Goal: Find specific page/section: Find specific page/section

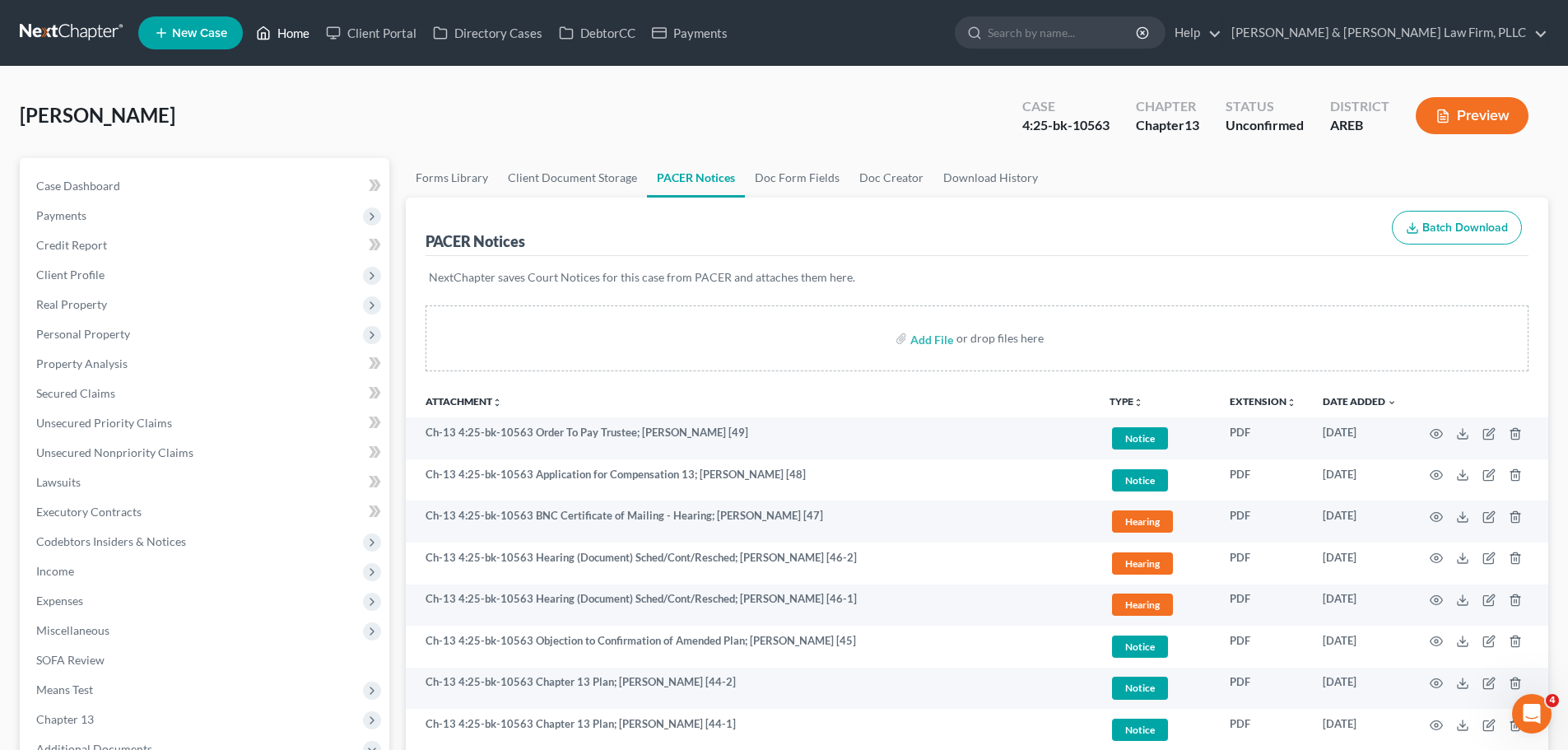
click at [304, 37] on link "Home" at bounding box center [282, 33] width 70 height 30
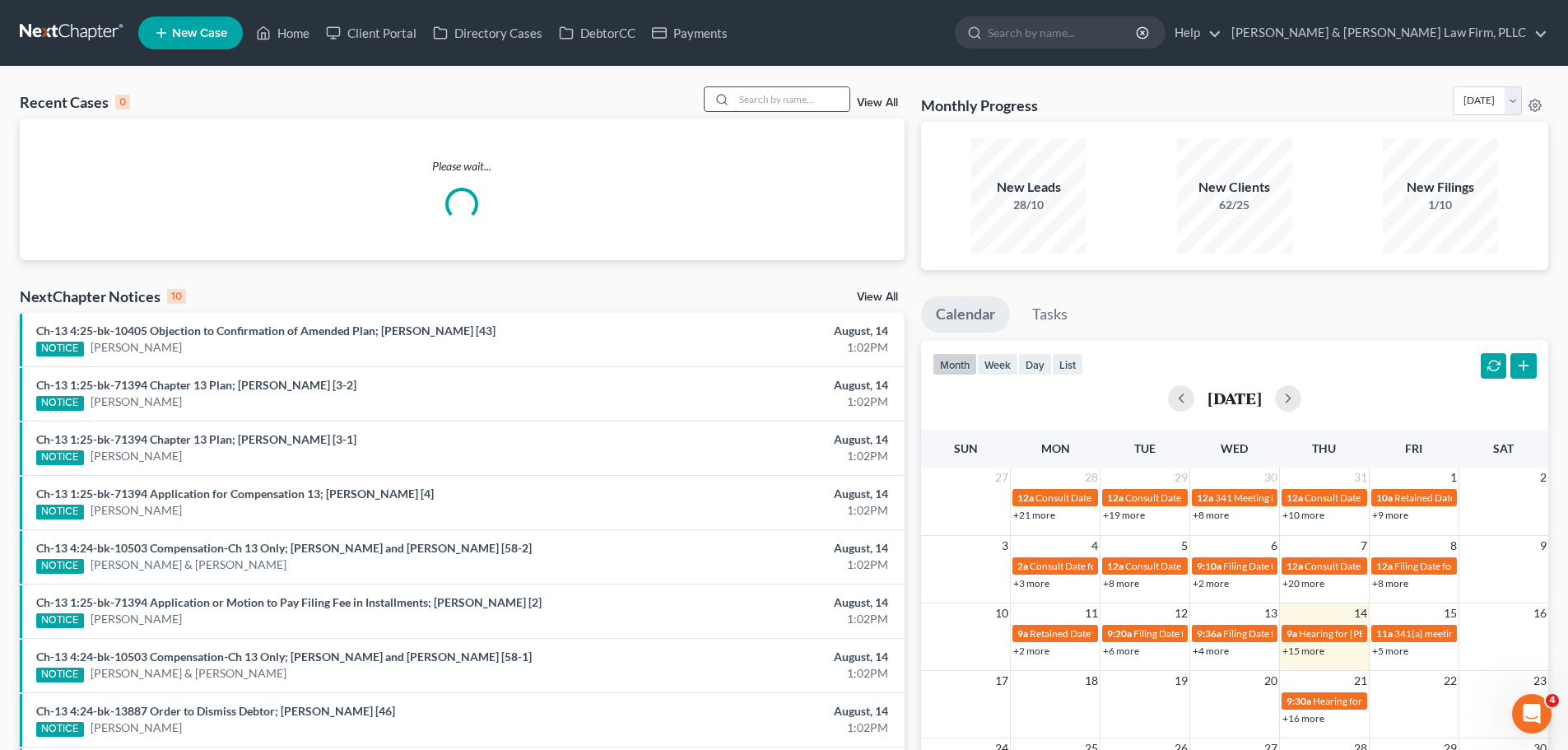
click at [760, 101] on input "search" at bounding box center [791, 99] width 115 height 24
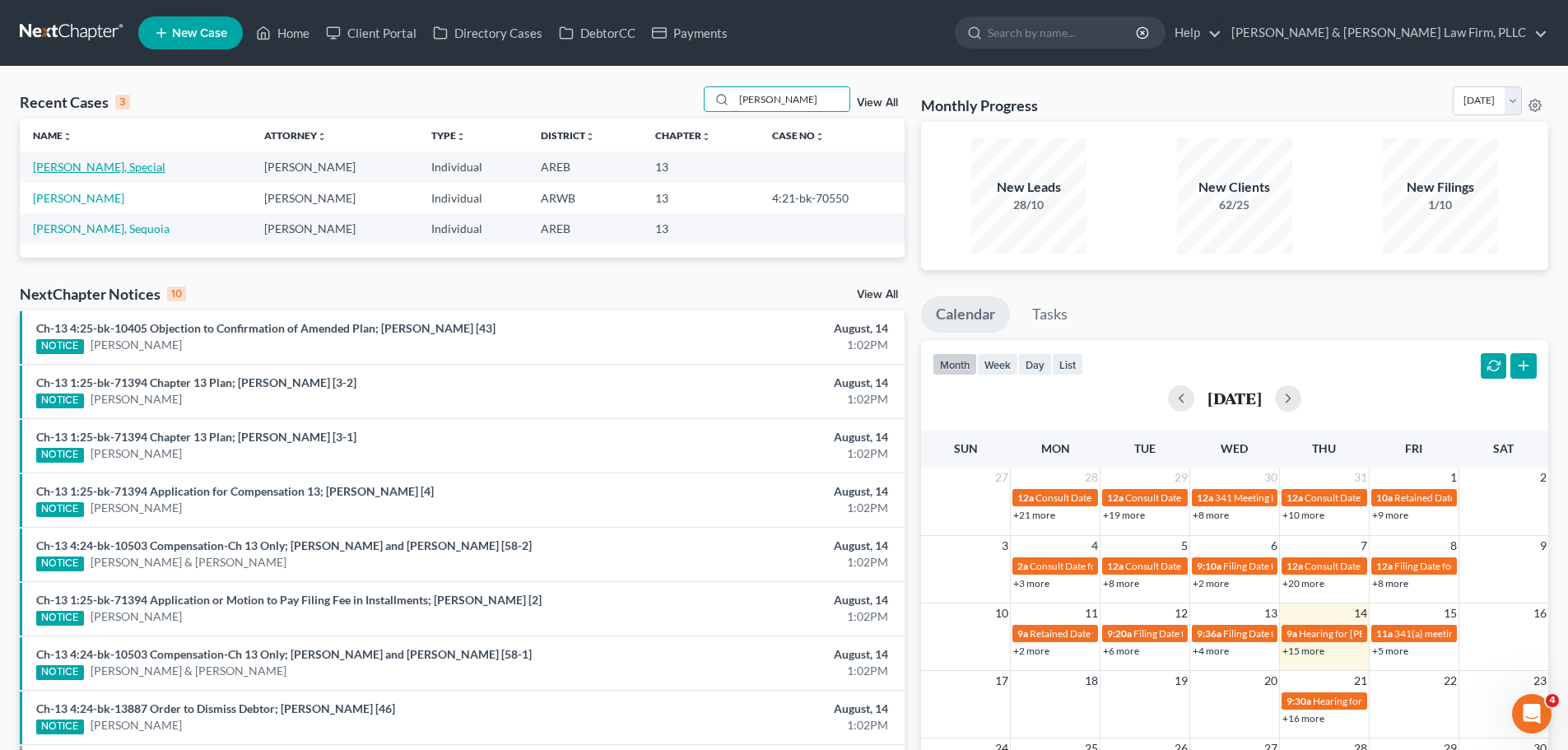
type input "[PERSON_NAME]"
click at [95, 167] on link "[PERSON_NAME], Special" at bounding box center [99, 166] width 132 height 14
select select "0"
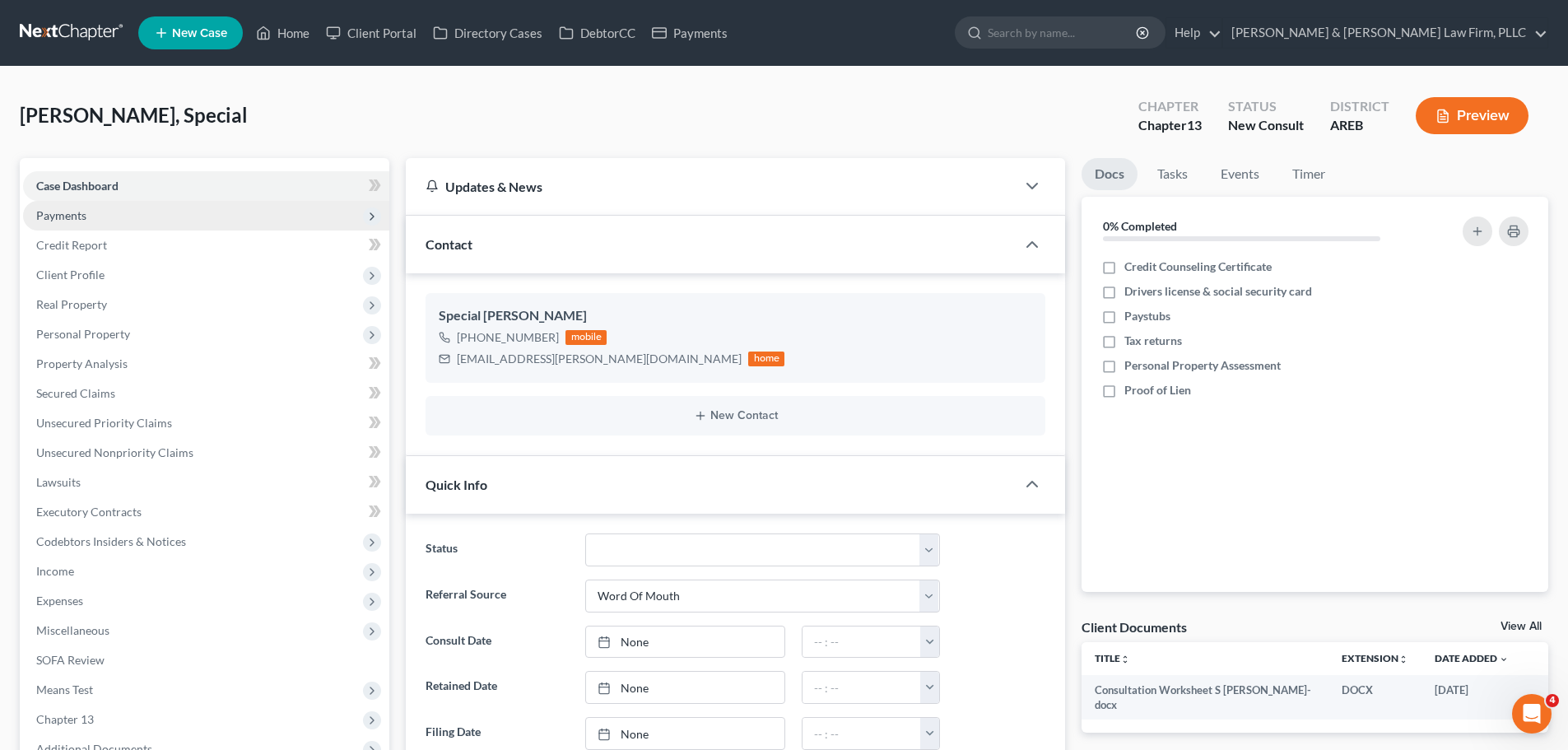
click at [148, 222] on span "Payments" at bounding box center [206, 216] width 367 height 30
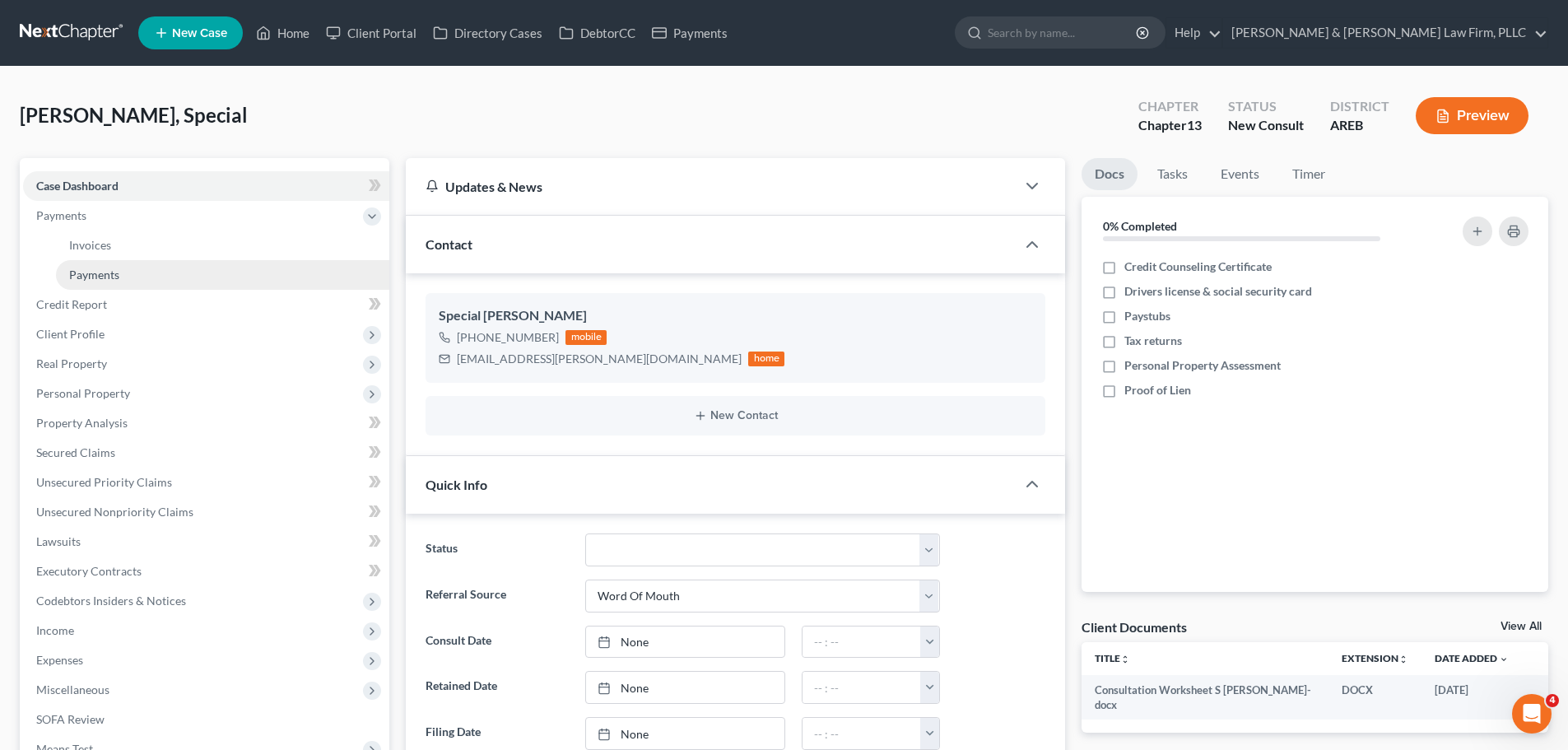
click at [171, 274] on link "Payments" at bounding box center [223, 275] width 333 height 30
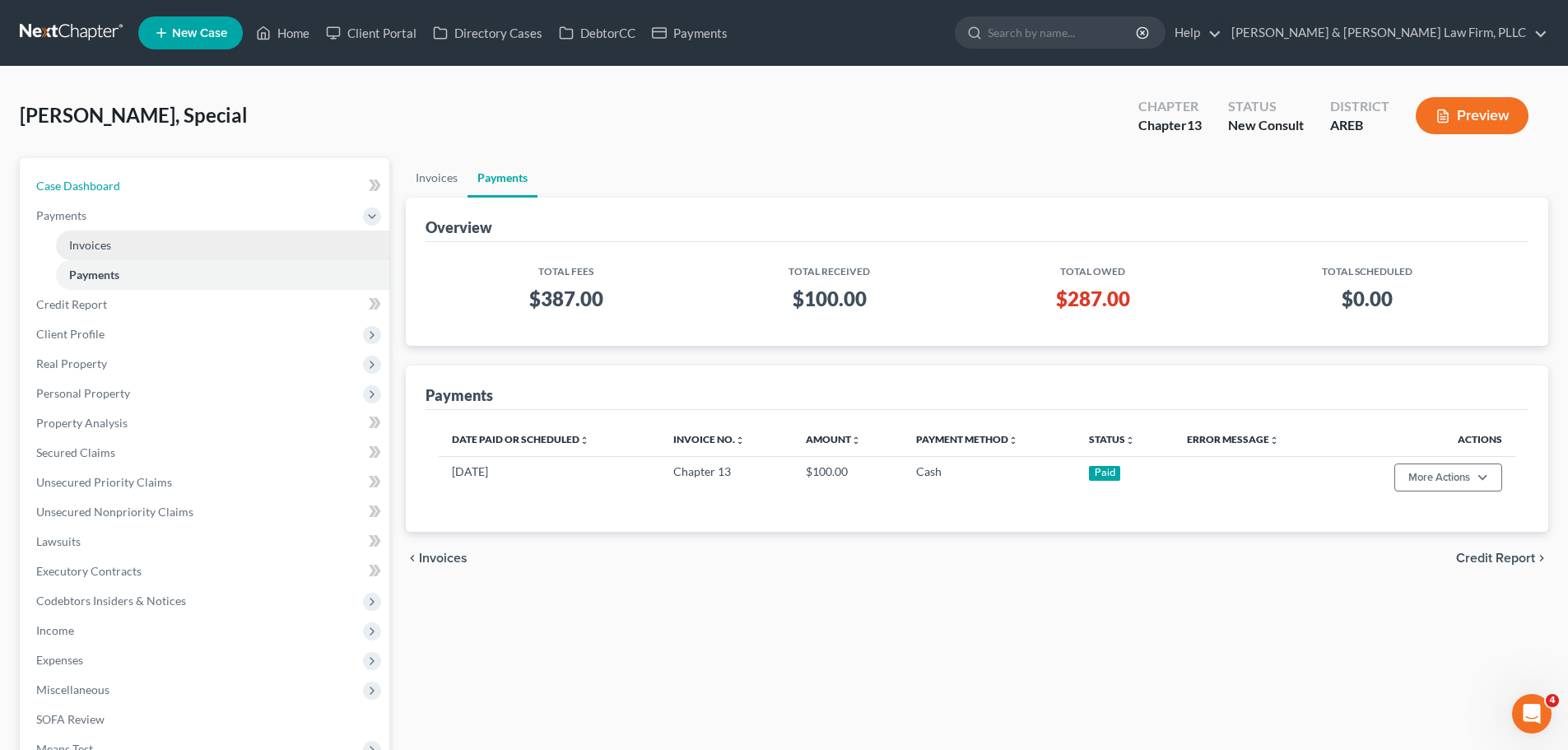
drag, startPoint x: 155, startPoint y: 183, endPoint x: 266, endPoint y: 239, distance: 124.3
click at [153, 183] on link "Case Dashboard" at bounding box center [206, 186] width 367 height 30
select select "5"
select select "0"
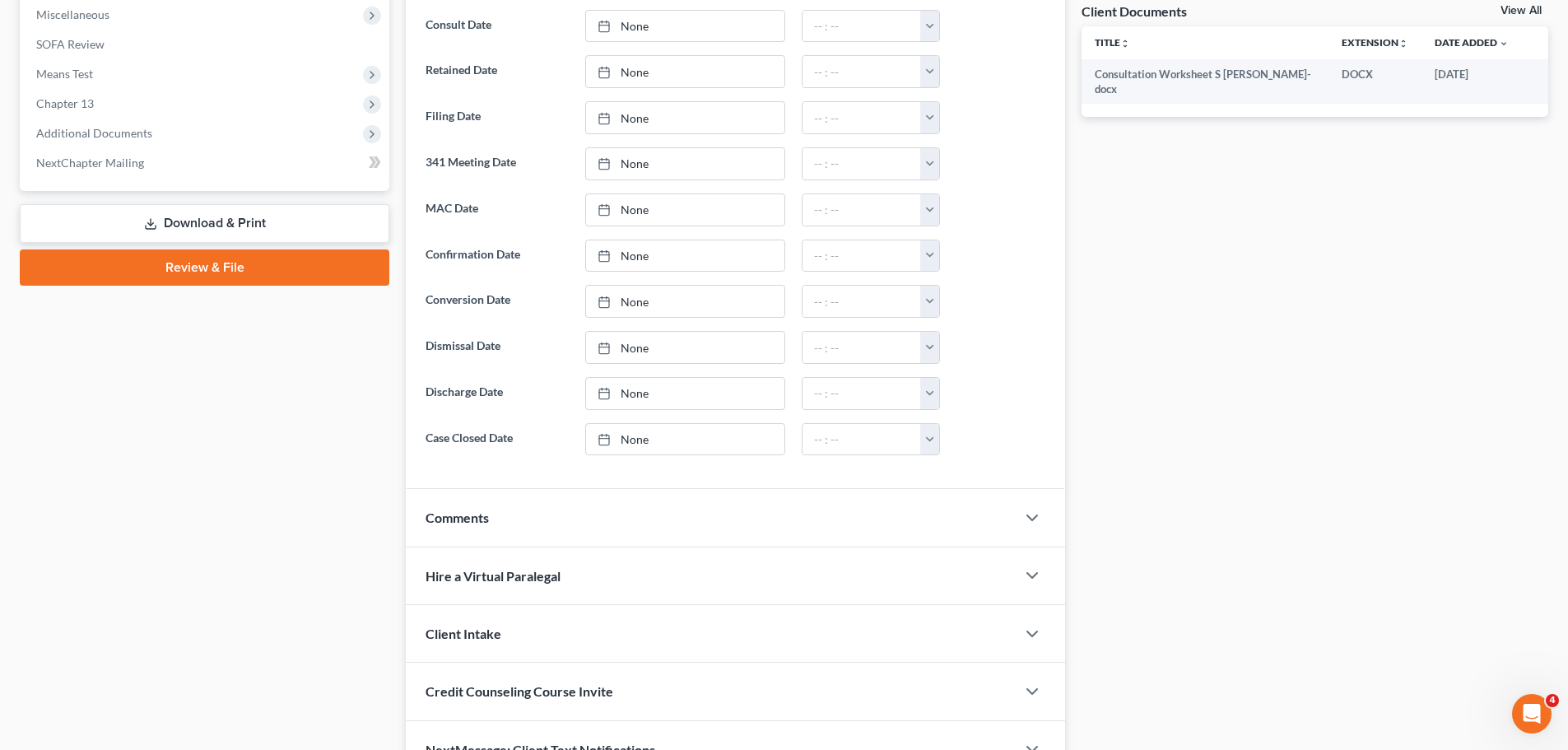
scroll to position [707, 0]
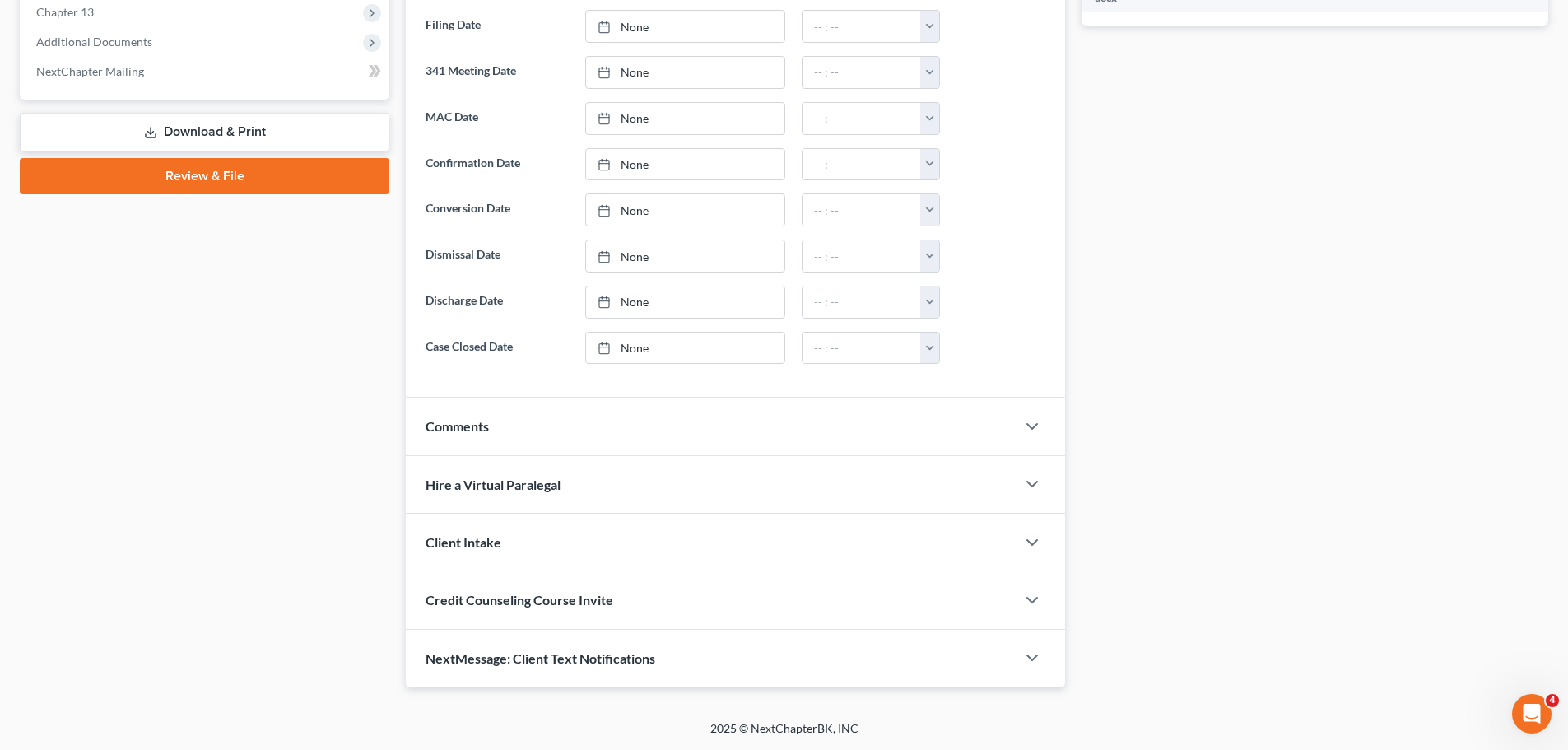
drag, startPoint x: 544, startPoint y: 416, endPoint x: 542, endPoint y: 448, distance: 32.1
click at [544, 416] on div "Comments" at bounding box center [710, 425] width 610 height 57
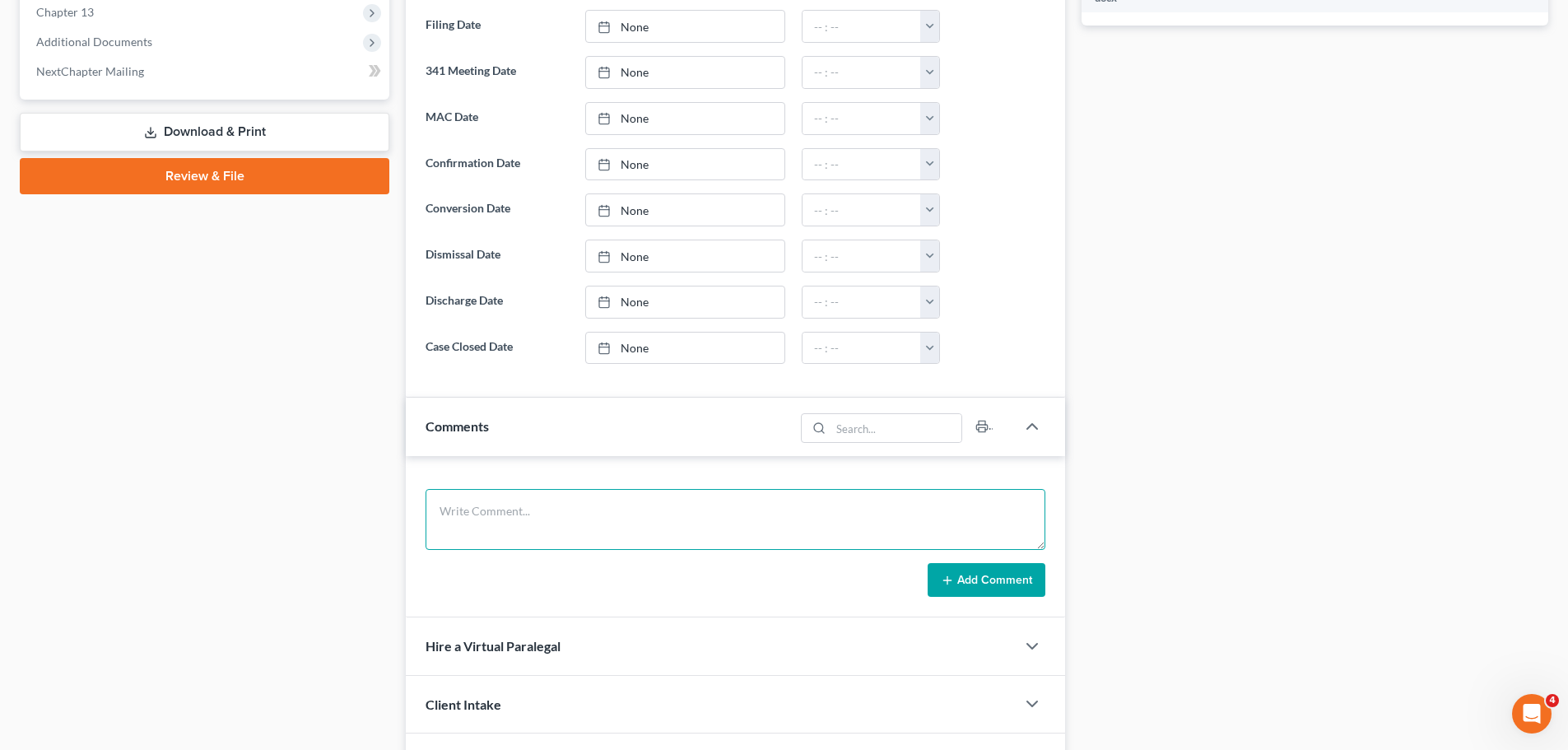
click at [550, 523] on textarea at bounding box center [735, 520] width 620 height 61
click at [493, 501] on textarea "SSN: DOB:" at bounding box center [735, 520] width 620 height 61
click at [539, 540] on textarea "SSN: 429-79-4902 DOB:" at bounding box center [735, 520] width 620 height 61
type textarea "SSN: 429-79-4902 DOB: [DEMOGRAPHIC_DATA]"
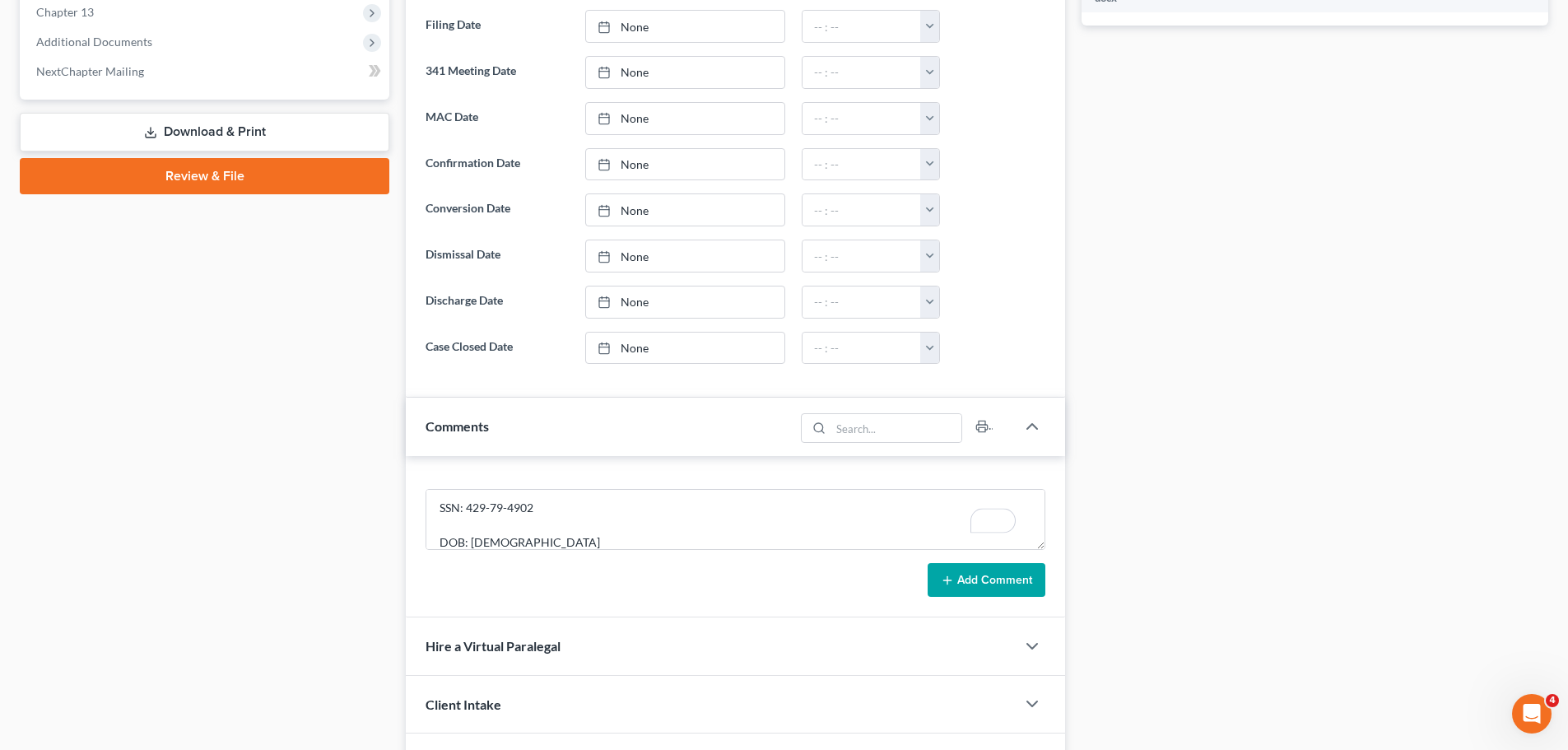
click at [935, 579] on button "Add Comment" at bounding box center [986, 580] width 117 height 35
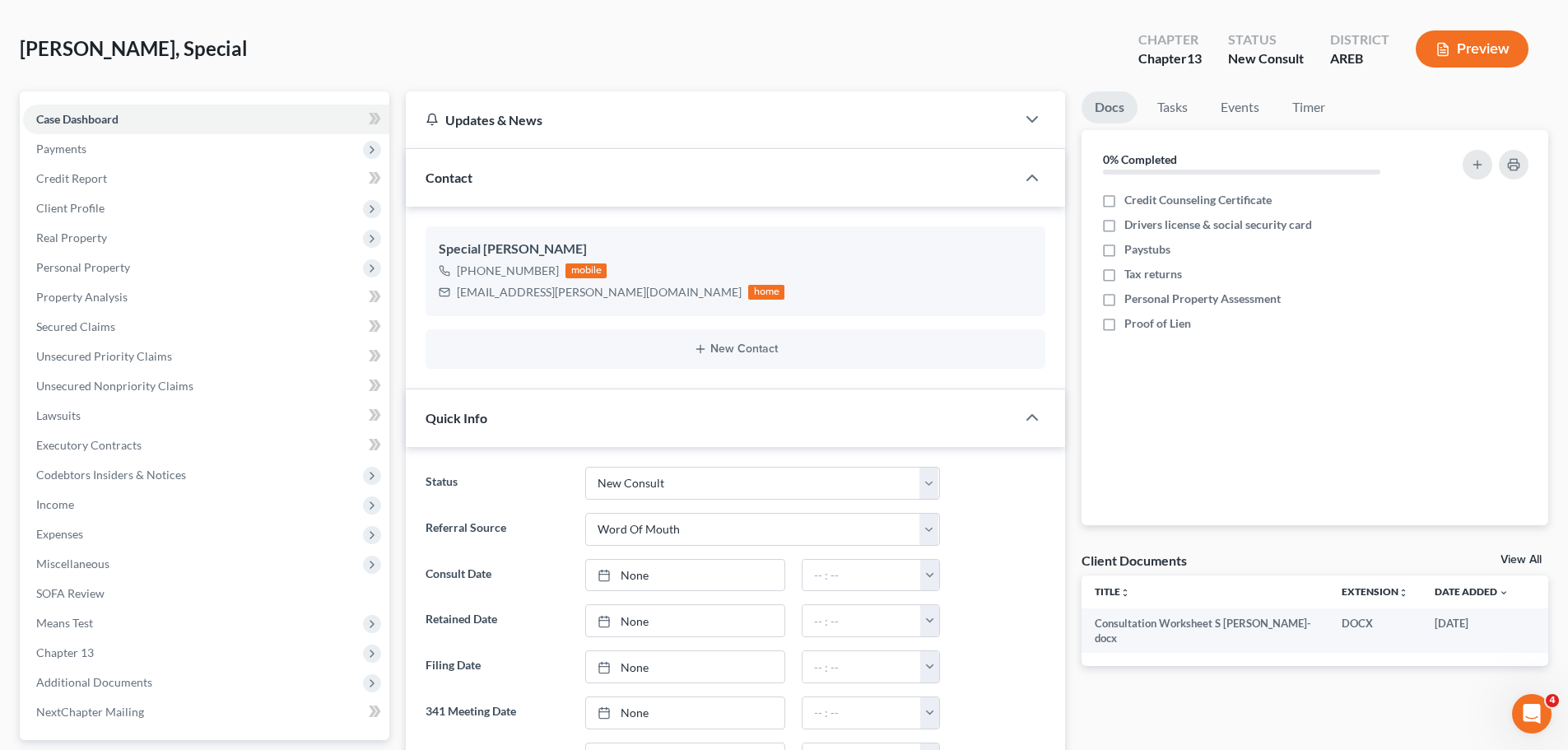
scroll to position [0, 0]
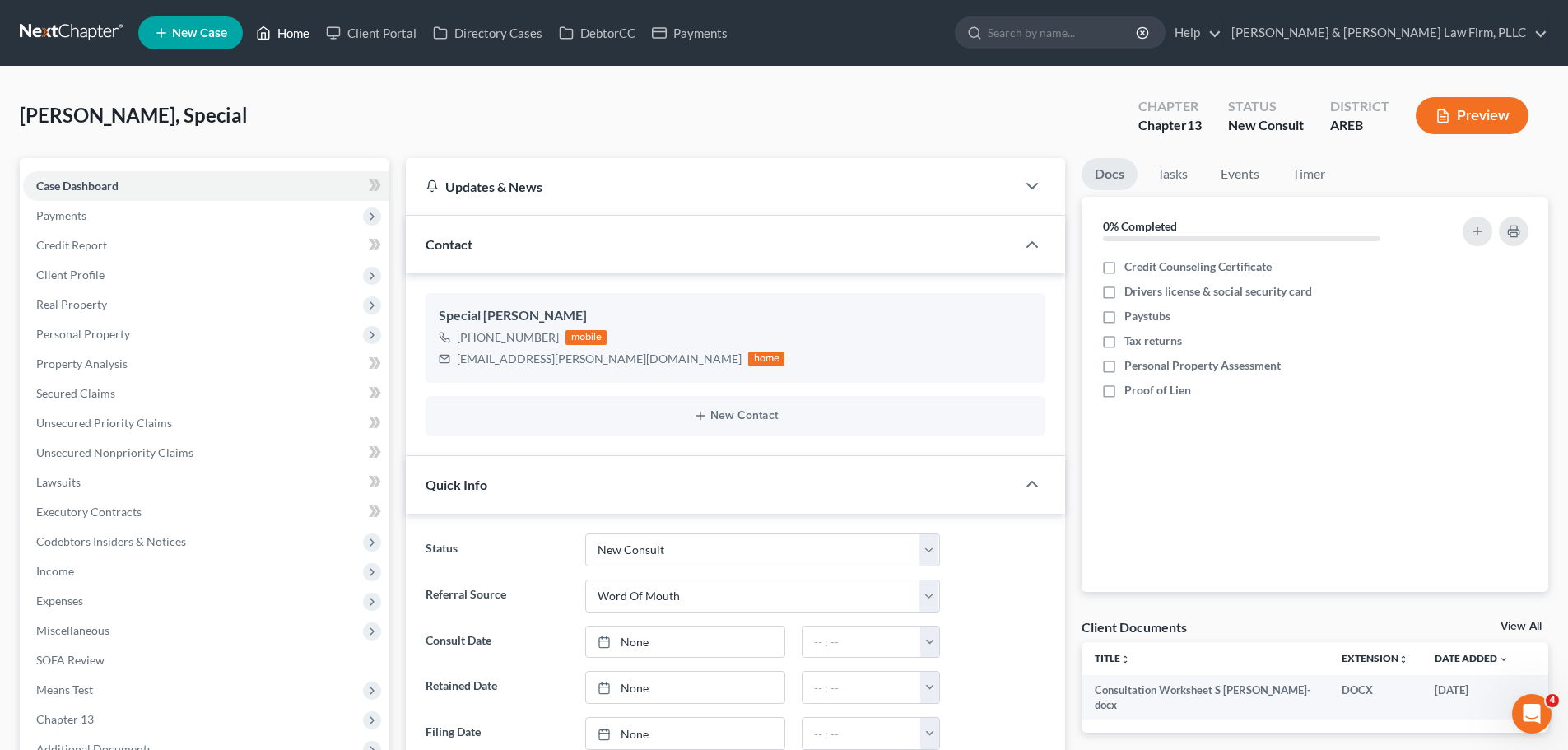
click at [270, 27] on icon at bounding box center [263, 33] width 15 height 20
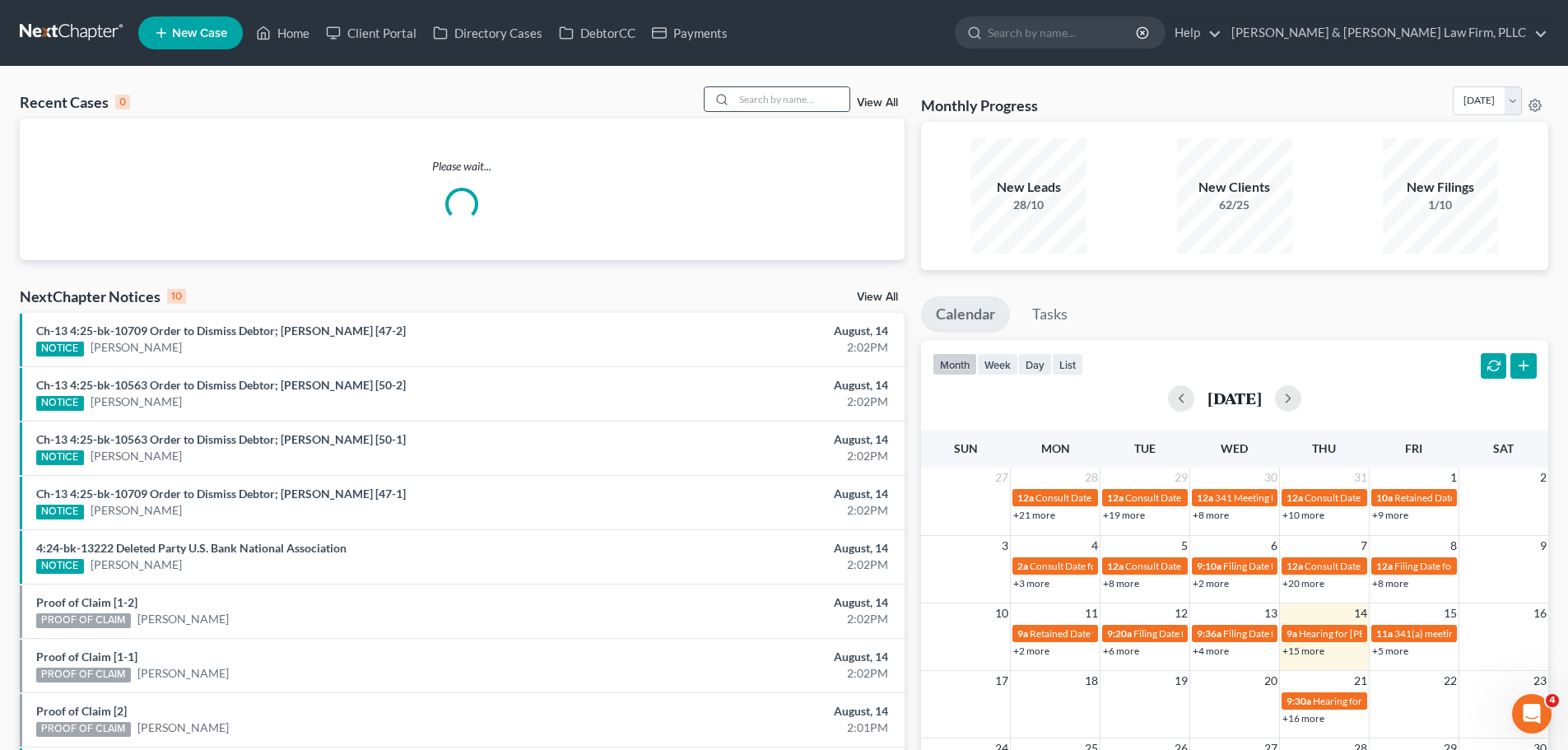
click at [784, 105] on input "search" at bounding box center [791, 99] width 115 height 24
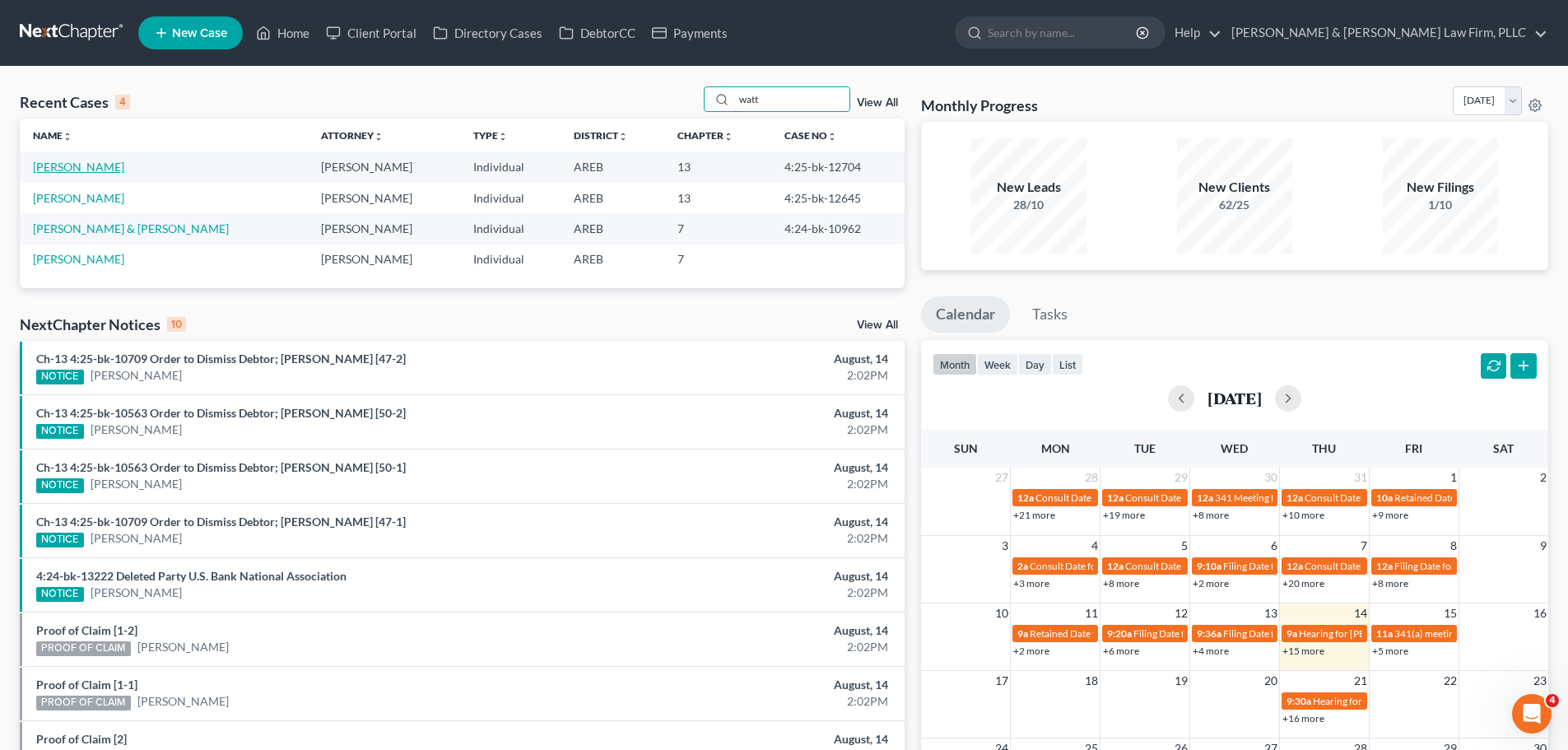
type input "watt"
click at [70, 164] on link "[PERSON_NAME]" at bounding box center [79, 166] width 91 height 14
select select "2"
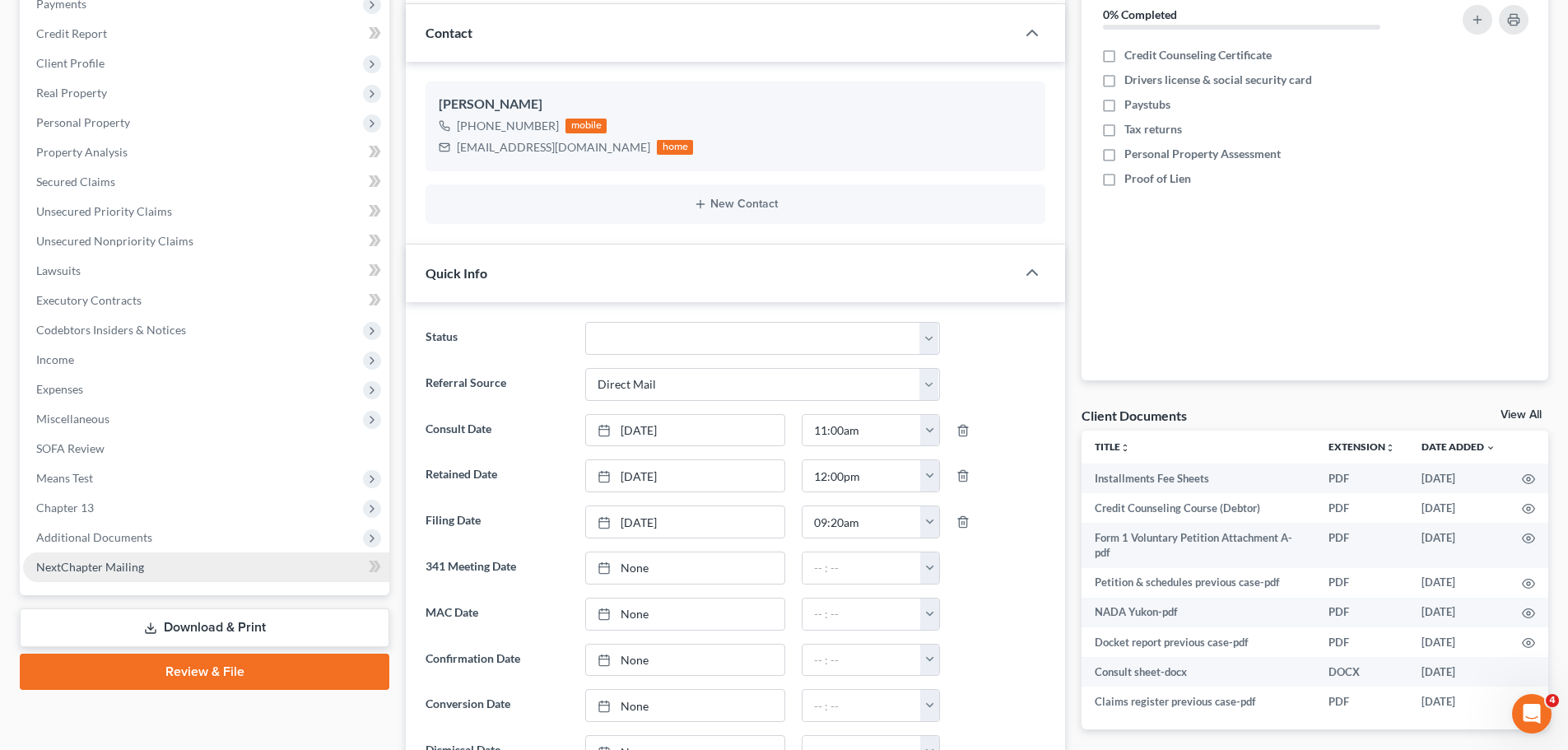
scroll to position [411, 0]
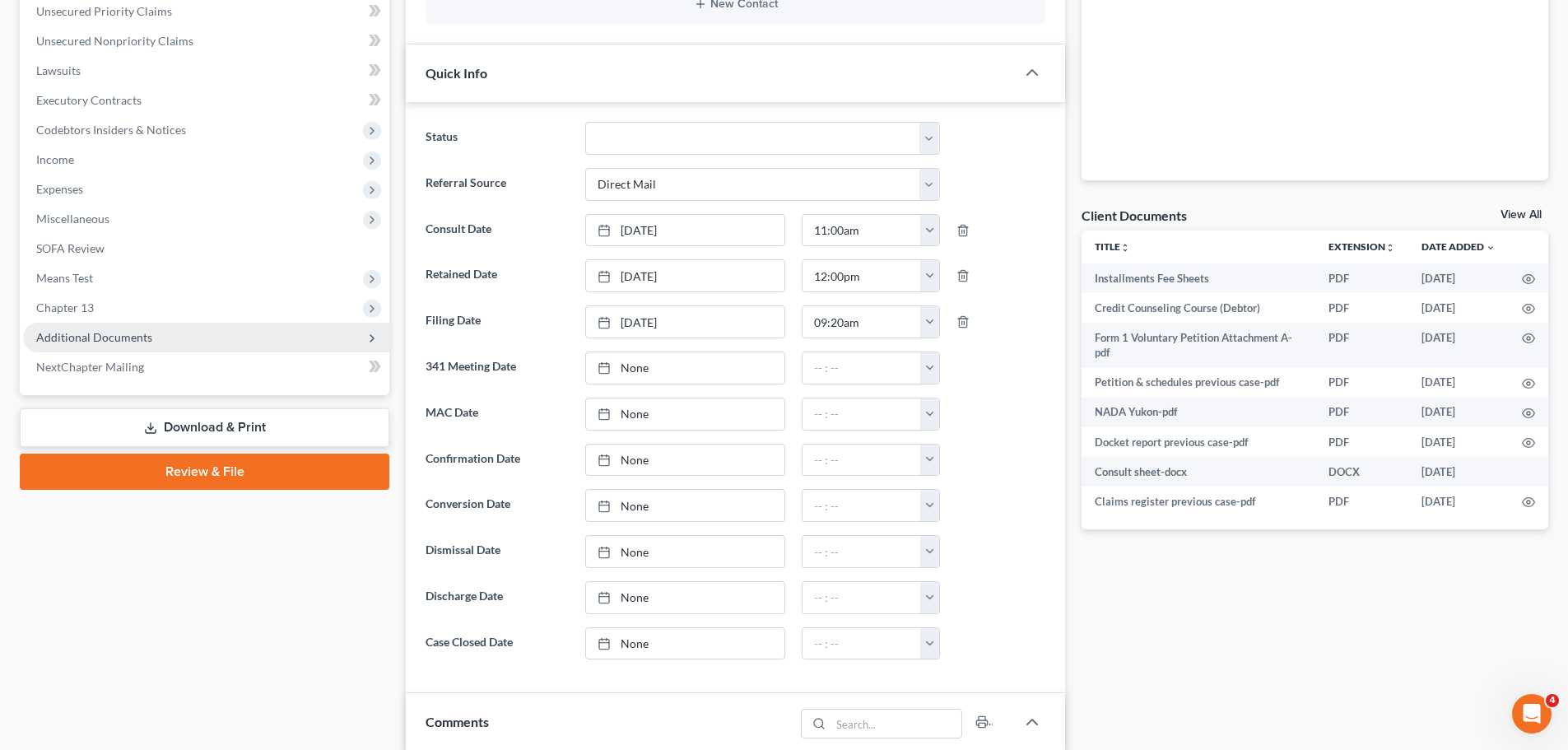
click at [194, 336] on span "Additional Documents" at bounding box center [206, 338] width 367 height 30
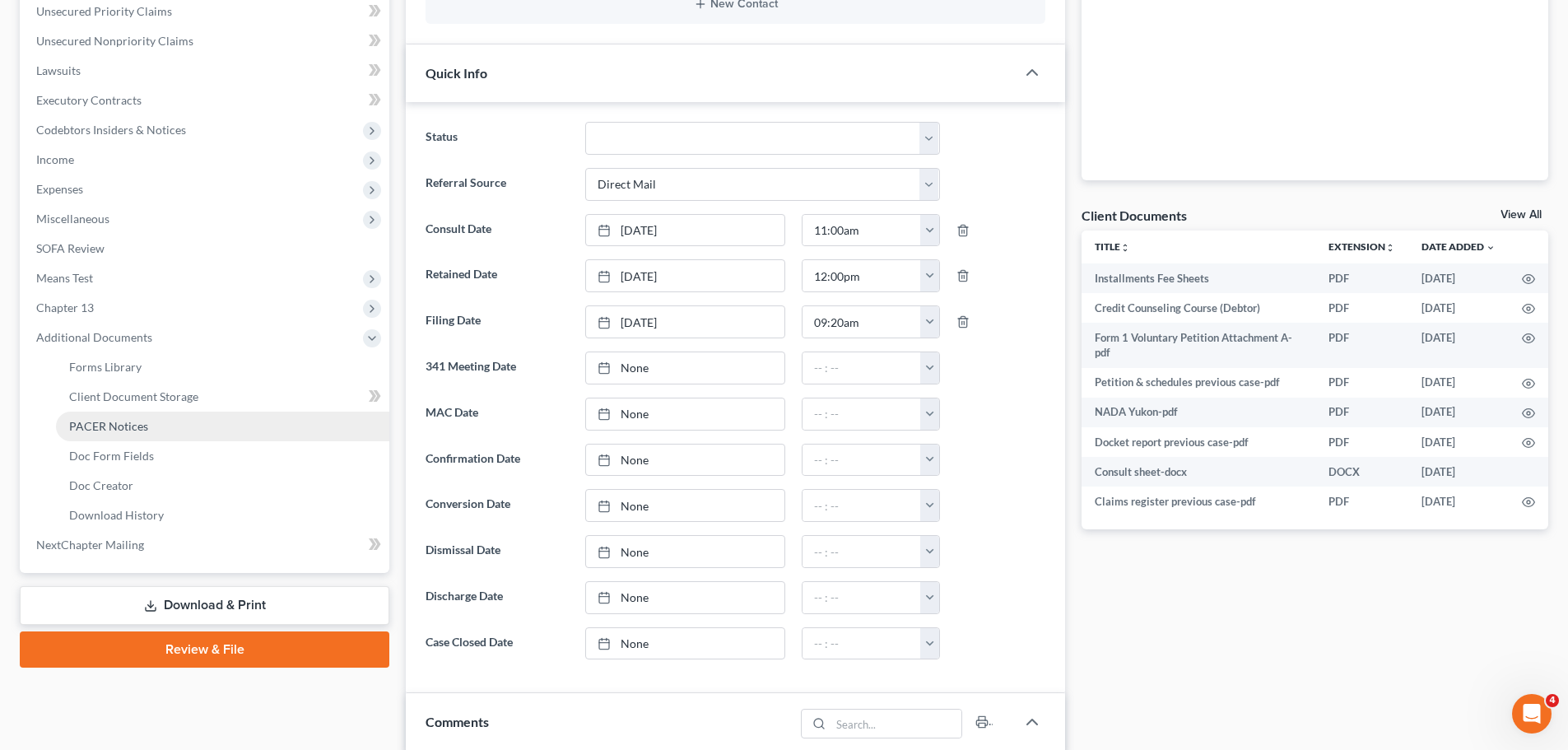
click at [177, 428] on link "PACER Notices" at bounding box center [223, 426] width 333 height 30
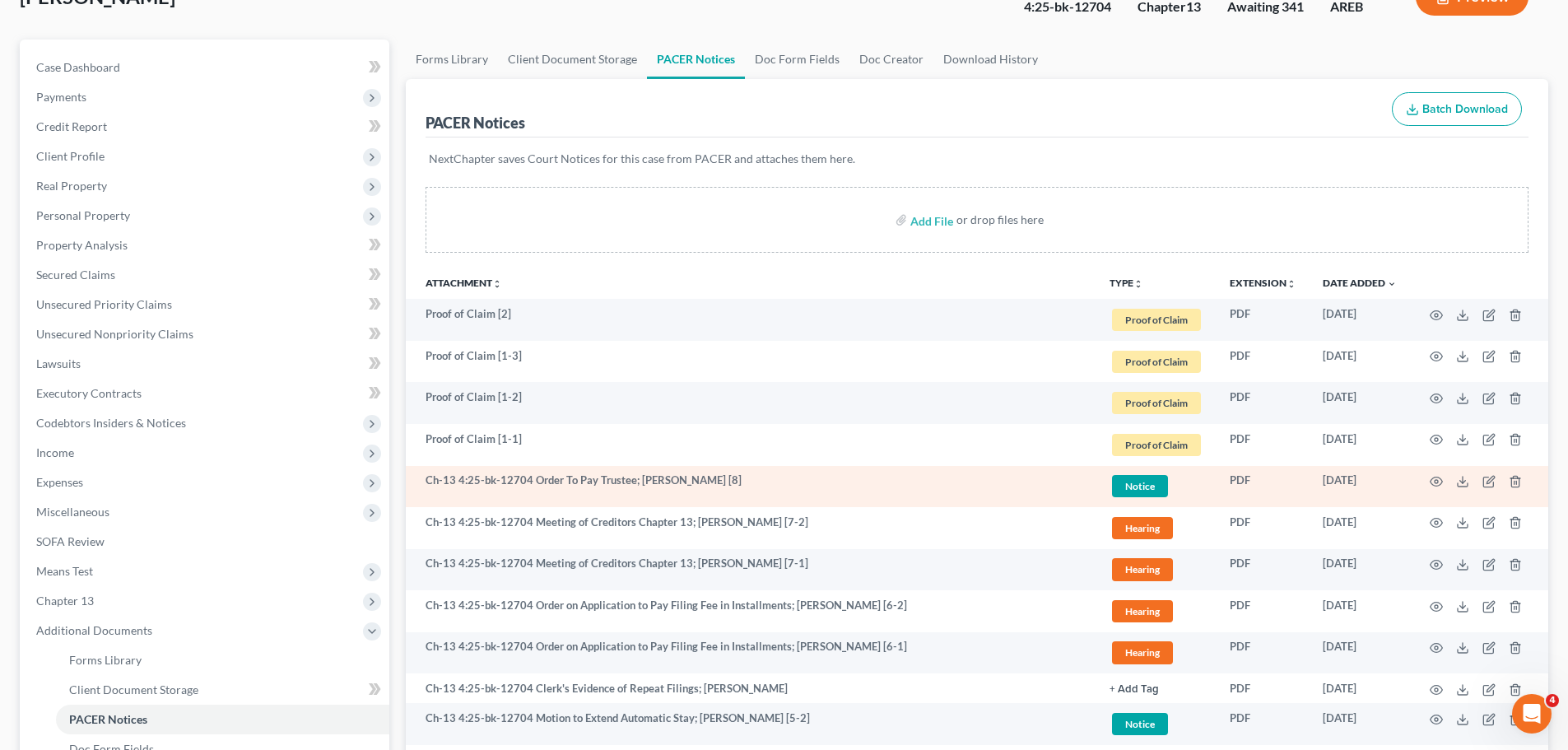
scroll to position [165, 0]
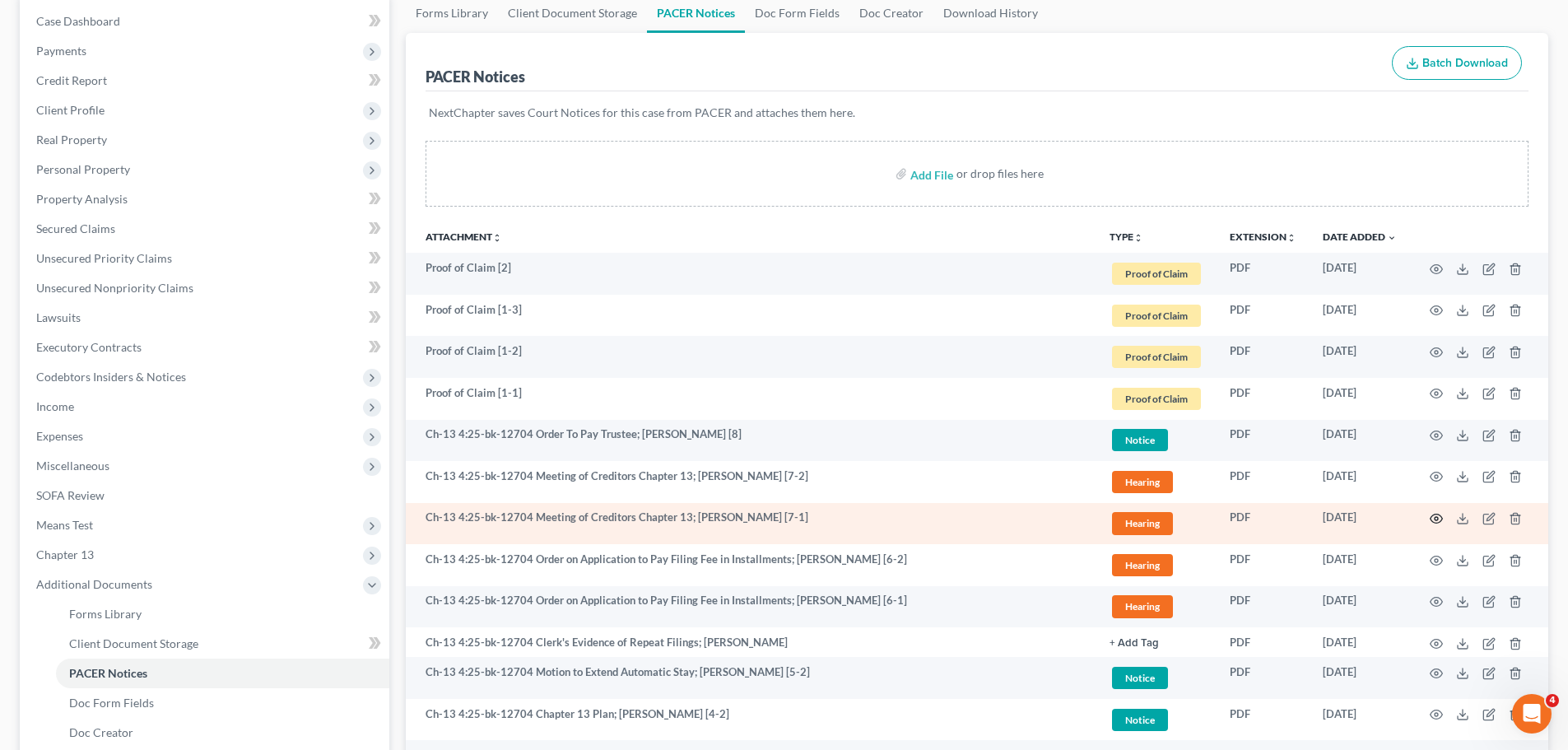
click at [1435, 523] on icon "button" at bounding box center [1436, 519] width 12 height 9
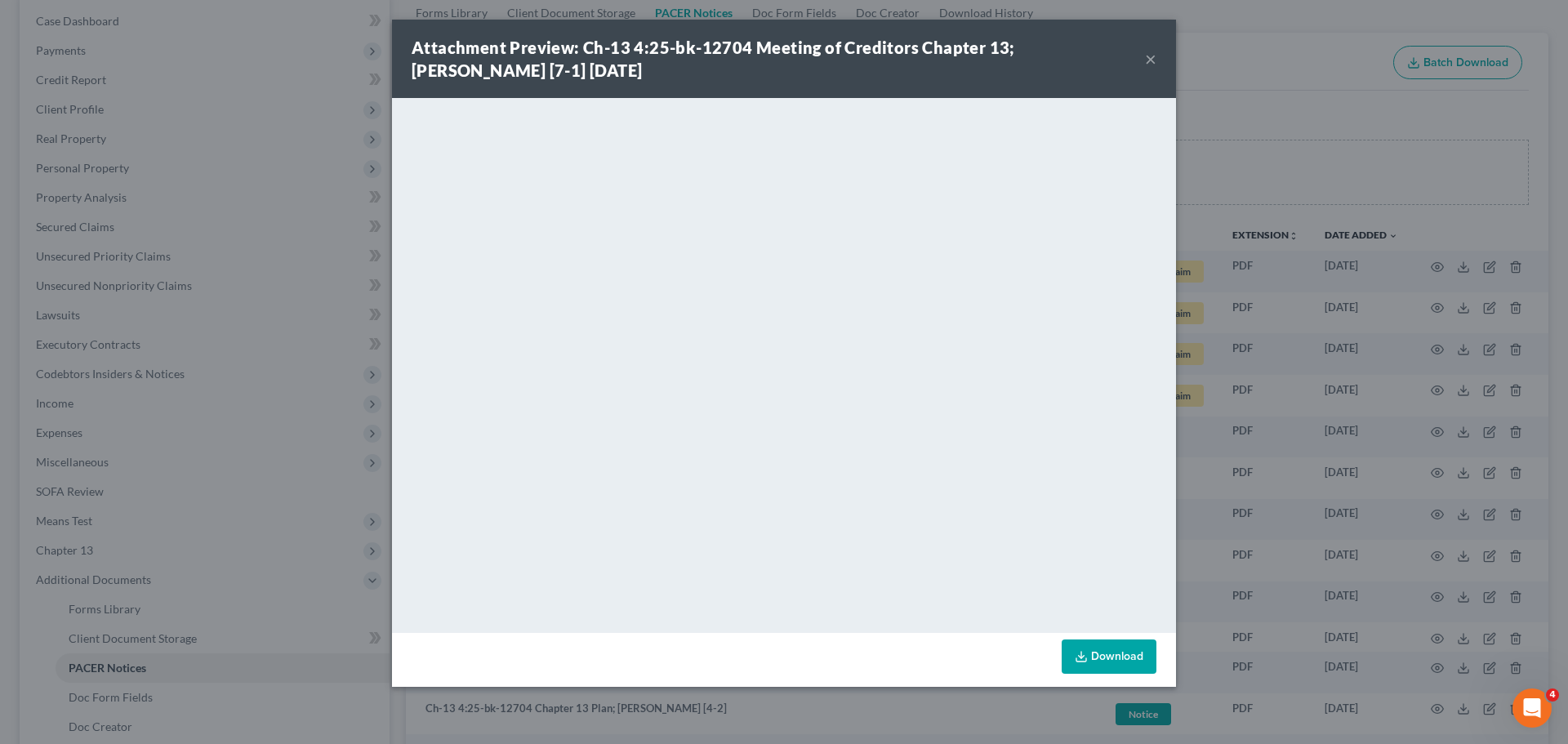
click at [1141, 60] on div "Attachment Preview: Ch-13 4:25-bk-12704 Meeting of Creditors Chapter 13; [PERSO…" at bounding box center [777, 59] width 733 height 46
click at [1142, 60] on div "Attachment Preview: Ch-13 4:25-bk-12704 Meeting of Creditors Chapter 13; [PERSO…" at bounding box center [777, 59] width 733 height 46
click at [1144, 60] on div "Attachment Preview: Ch-13 4:25-bk-12704 Meeting of Creditors Chapter 13; [PERSO…" at bounding box center [777, 59] width 733 height 46
click at [1148, 58] on button "×" at bounding box center [1151, 59] width 11 height 20
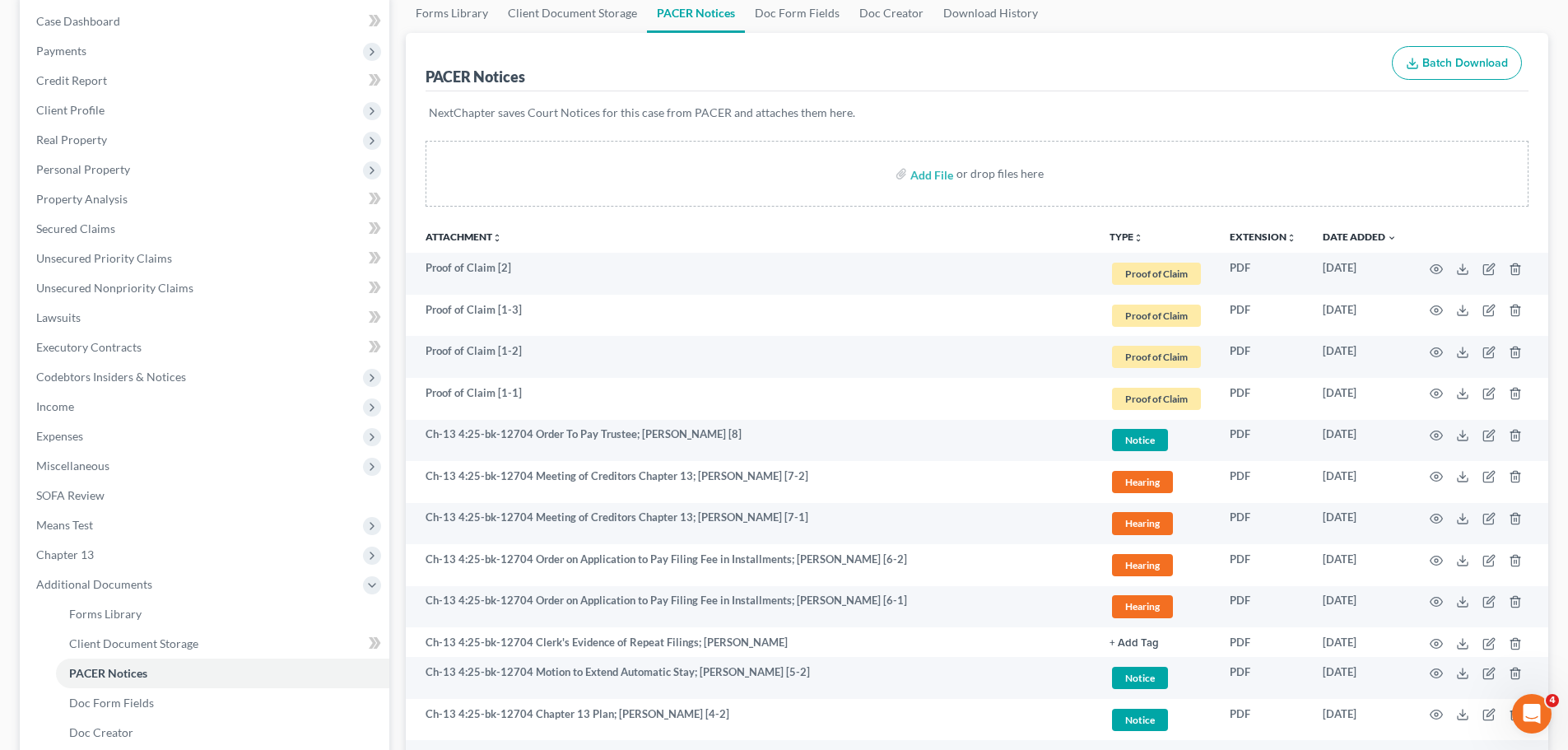
scroll to position [0, 0]
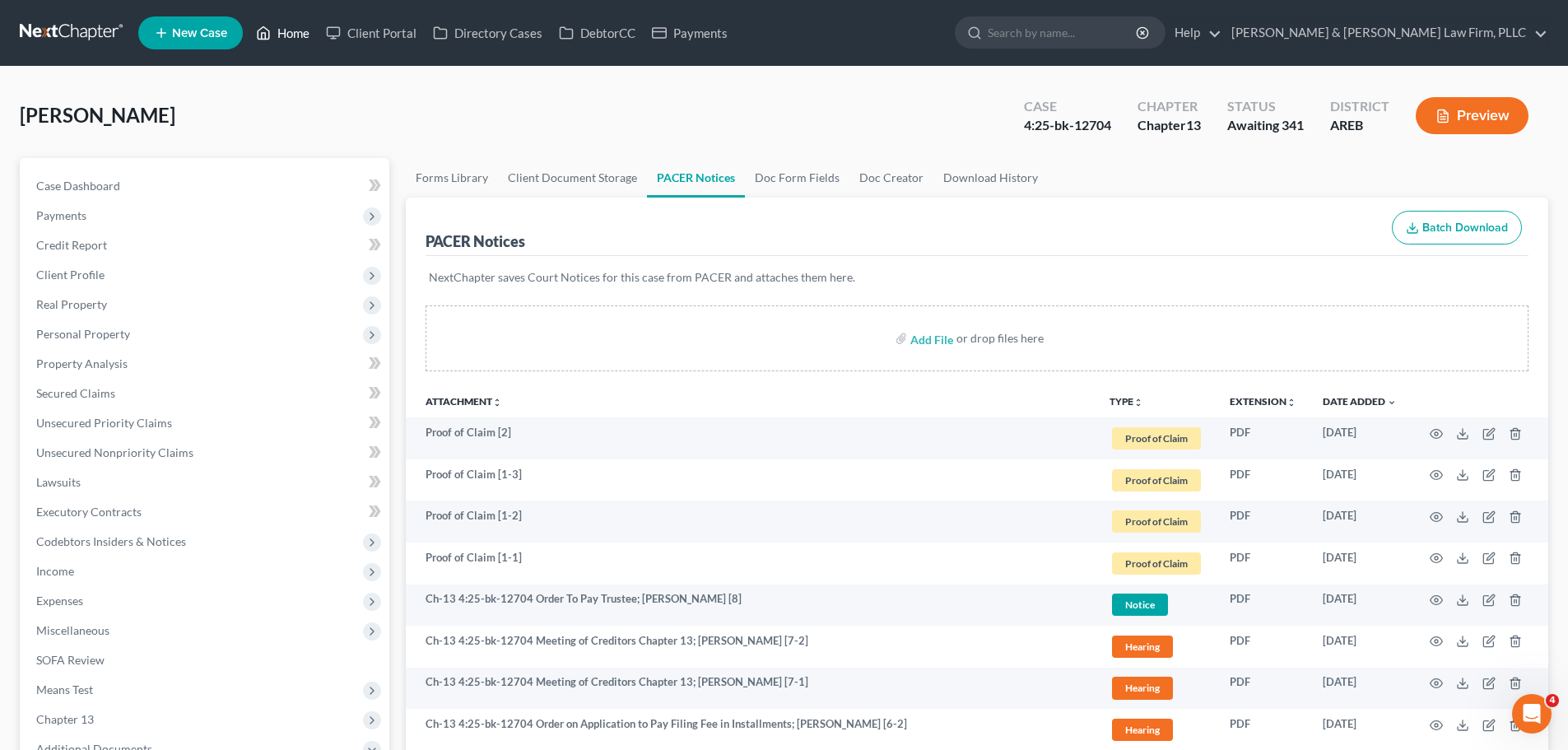
click at [293, 36] on link "Home" at bounding box center [282, 33] width 70 height 30
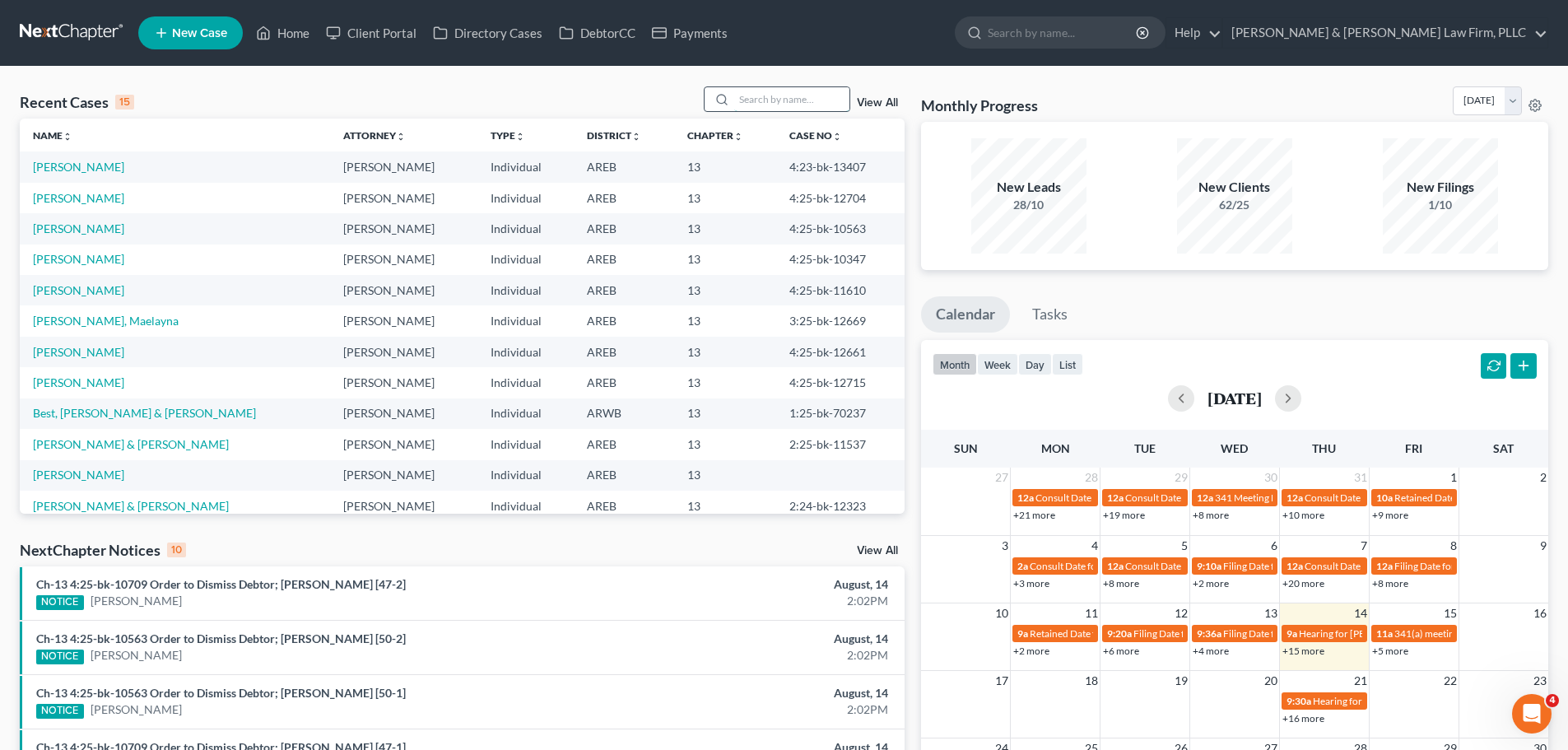
click at [827, 102] on input "search" at bounding box center [791, 99] width 115 height 24
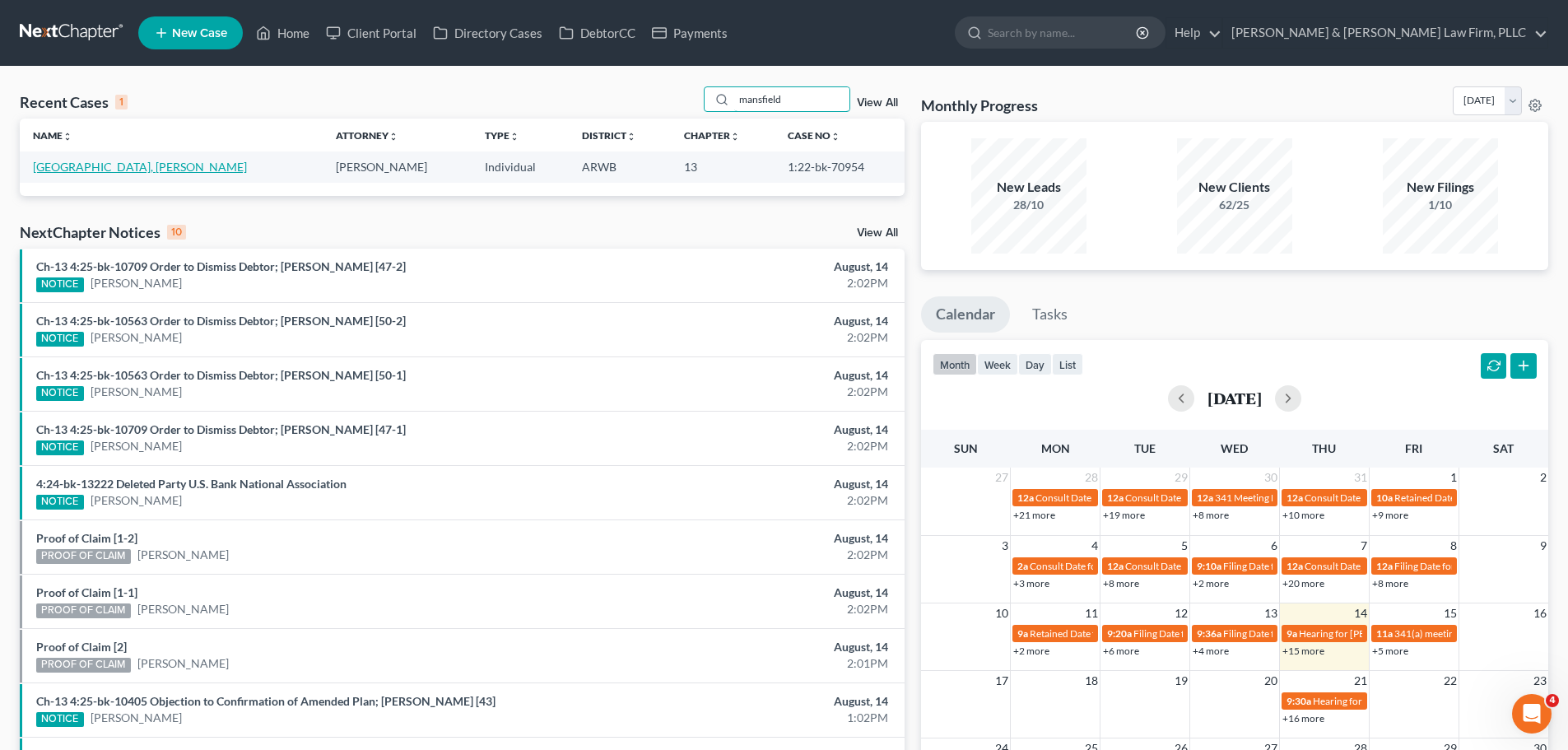
type input "mansfield"
click at [100, 160] on link "[GEOGRAPHIC_DATA], [PERSON_NAME]" at bounding box center [140, 166] width 214 height 14
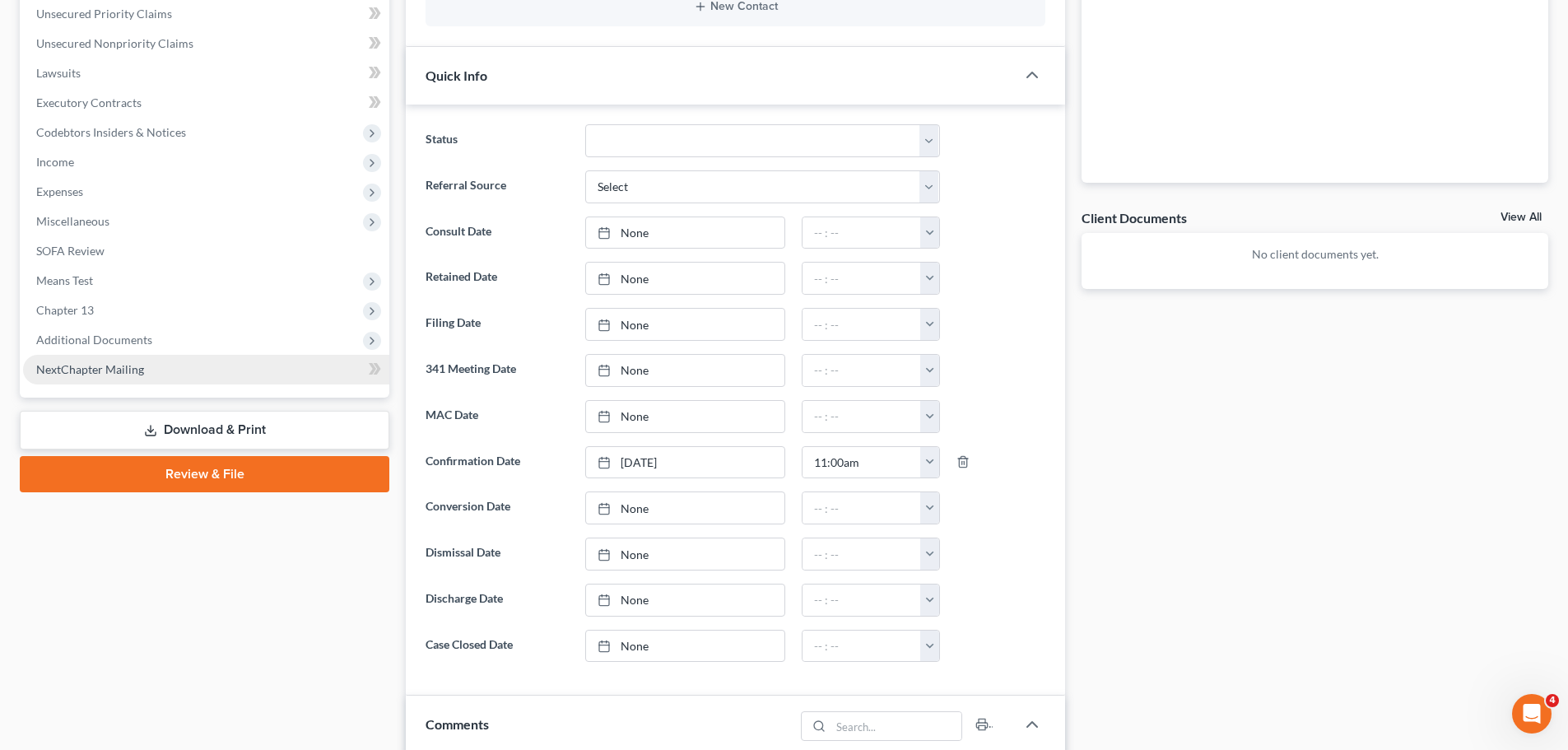
scroll to position [411, 0]
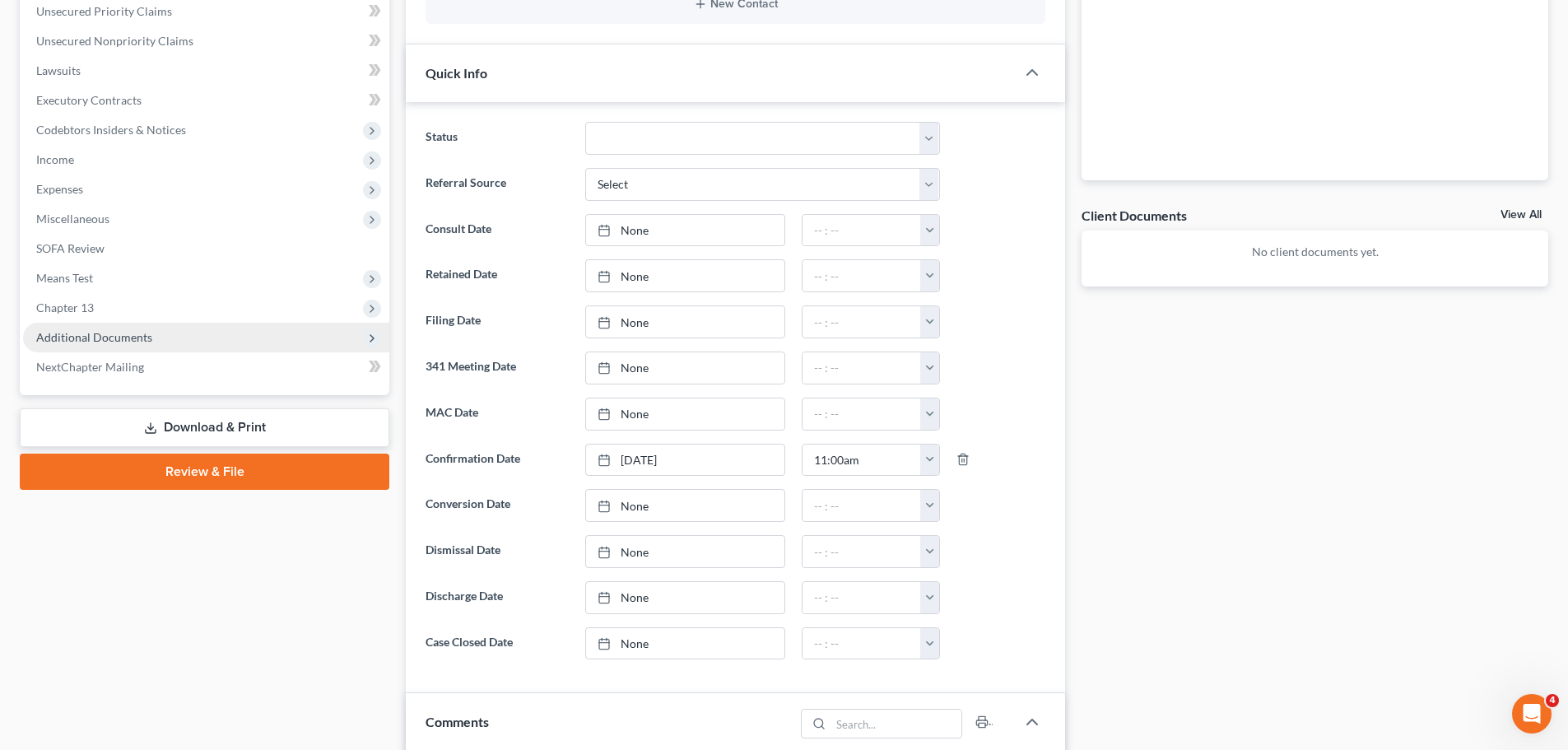
click at [133, 346] on span "Additional Documents" at bounding box center [206, 338] width 367 height 30
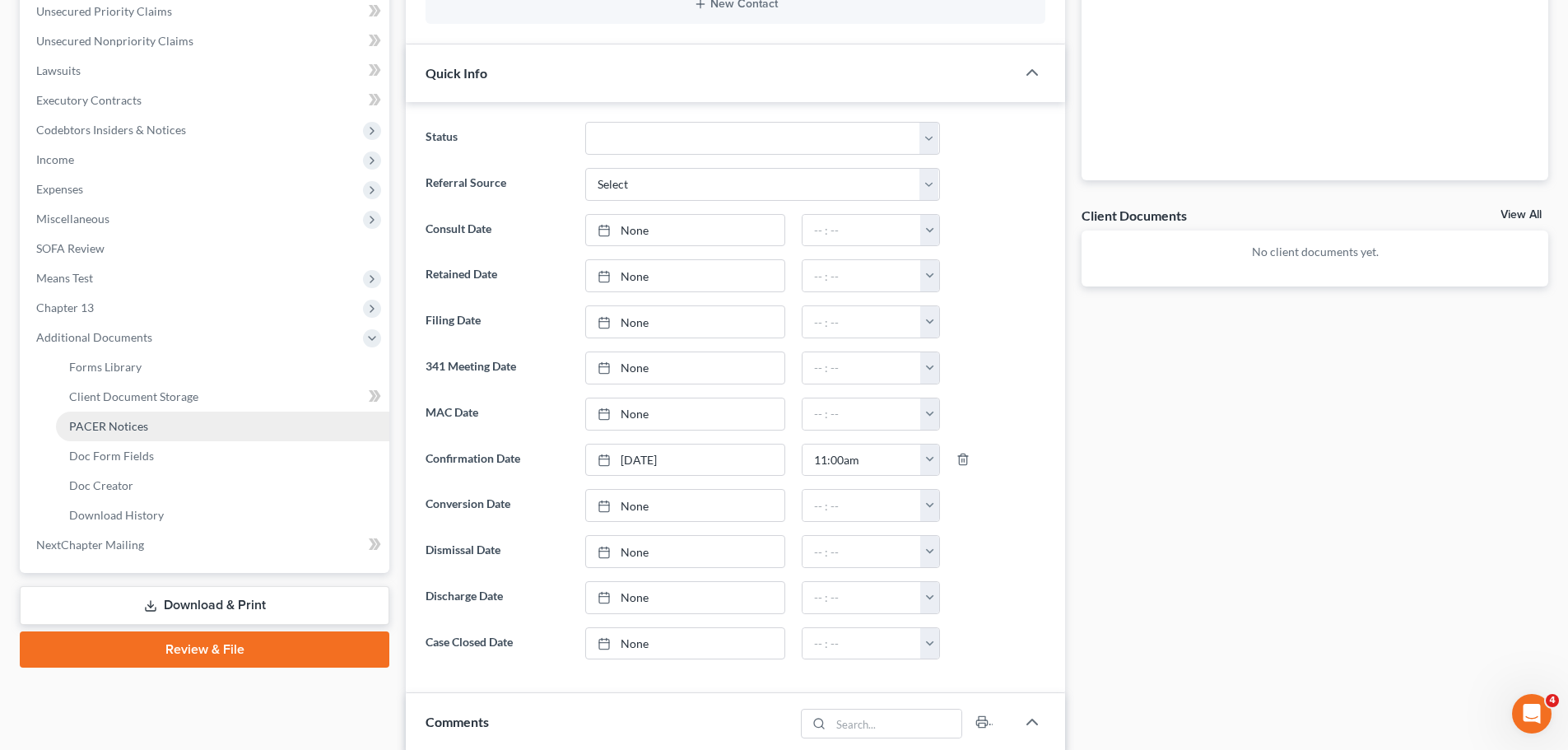
click at [141, 430] on span "PACER Notices" at bounding box center [108, 425] width 79 height 14
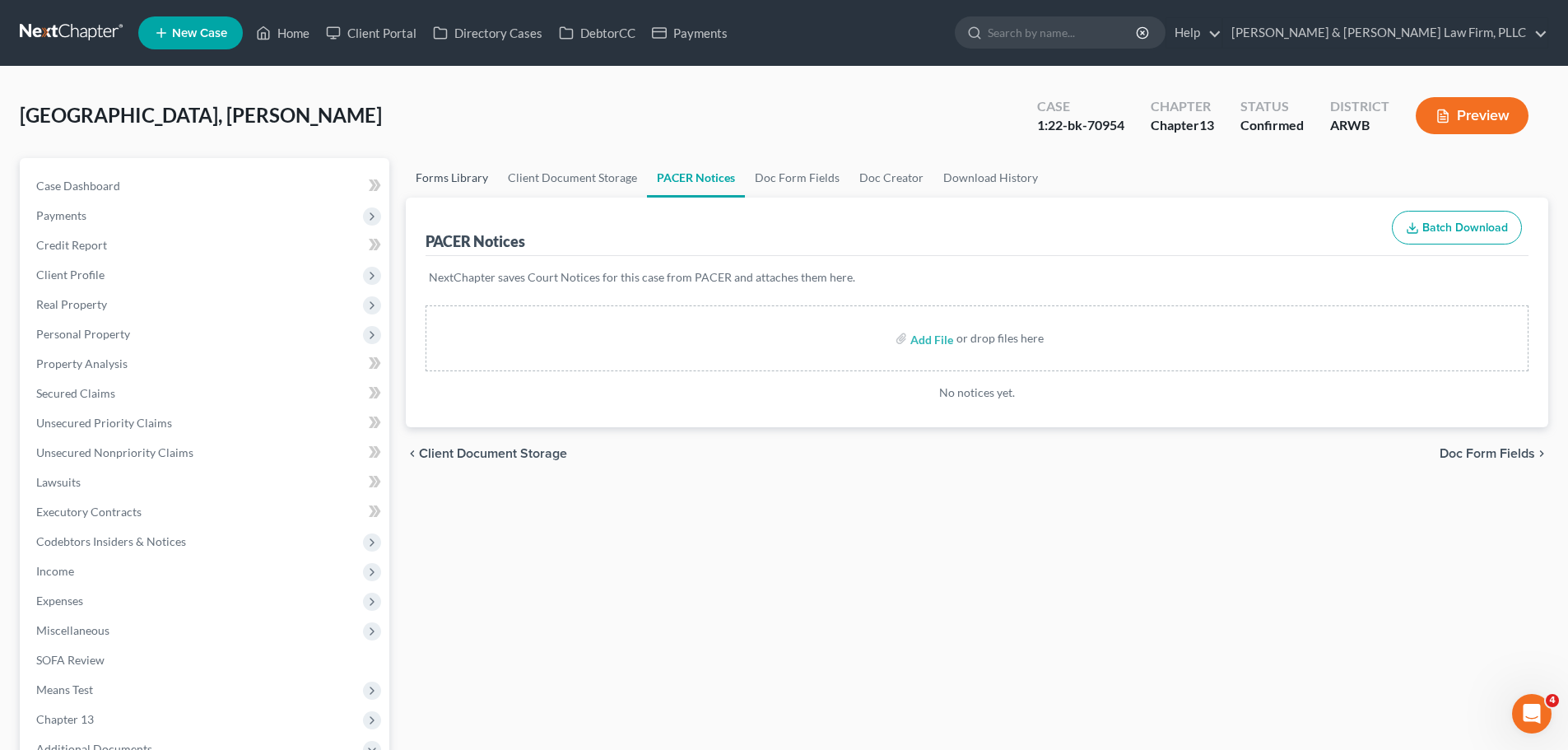
click at [424, 185] on link "Forms Library" at bounding box center [451, 178] width 92 height 40
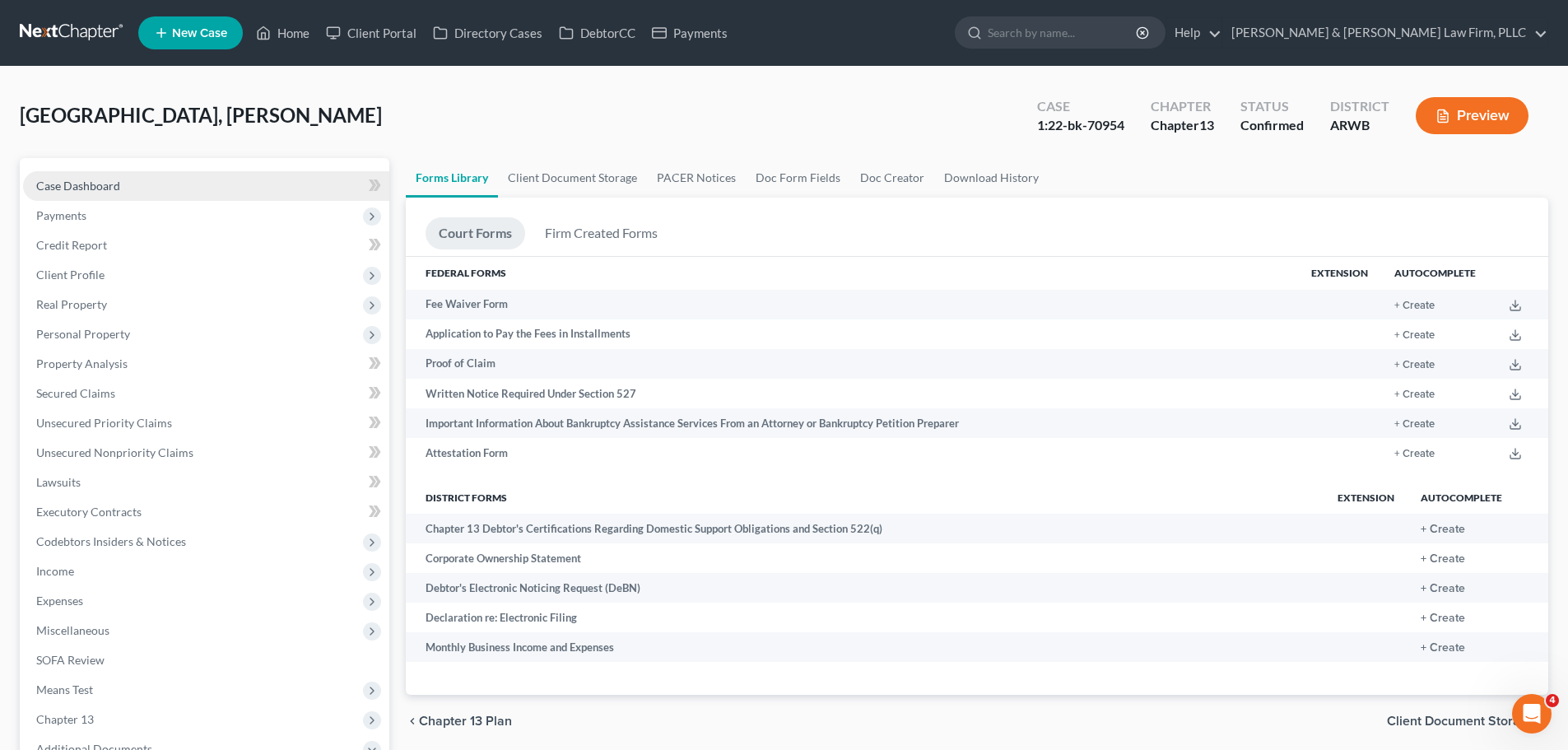
click at [108, 189] on span "Case Dashboard" at bounding box center [78, 185] width 84 height 14
